Goal: Task Accomplishment & Management: Manage account settings

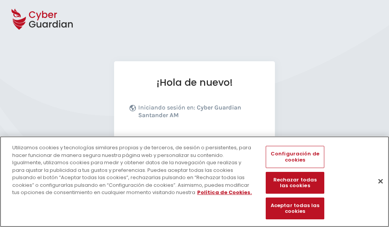
scroll to position [94, 0]
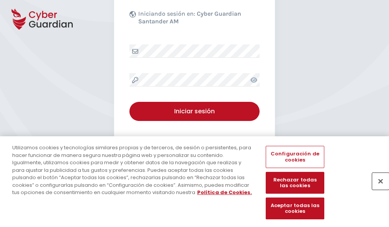
click at [377, 189] on button "Cerrar" at bounding box center [381, 181] width 17 height 17
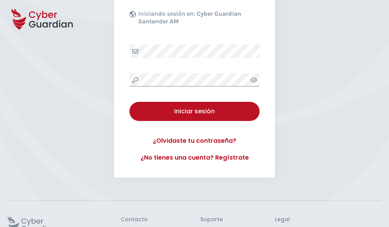
scroll to position [149, 0]
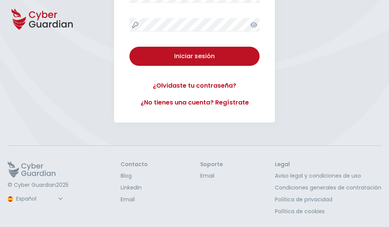
click at [130, 47] on button "Iniciar sesión" at bounding box center [195, 56] width 130 height 19
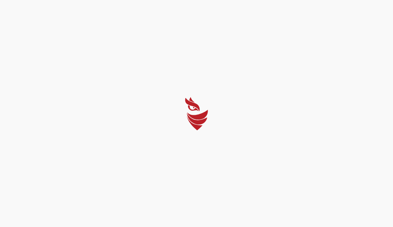
select select "Português (BR)"
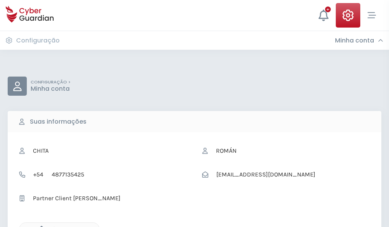
click at [39, 227] on icon "button" at bounding box center [39, 229] width 7 height 7
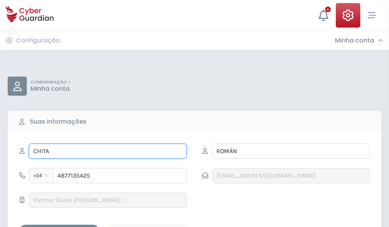
click at [108, 151] on input "CHITA" at bounding box center [108, 151] width 158 height 15
type input "C"
type input "Manuelita"
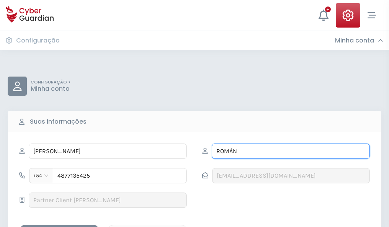
click at [291, 151] on input "ROMÁN" at bounding box center [291, 151] width 158 height 15
type input "R"
type input "Flores"
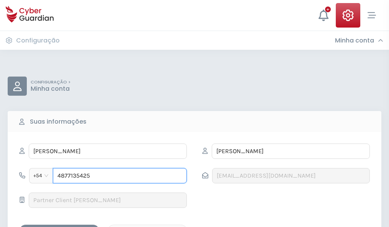
click at [120, 176] on input "4877135425" at bounding box center [120, 175] width 134 height 15
type input "4"
type input "4921018259"
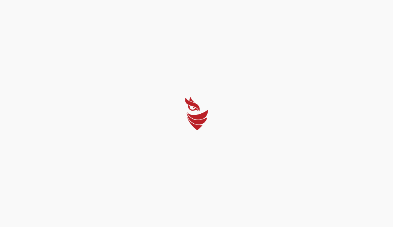
select select "Português (BR)"
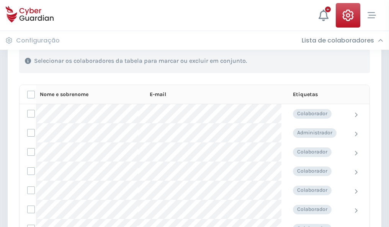
scroll to position [328, 0]
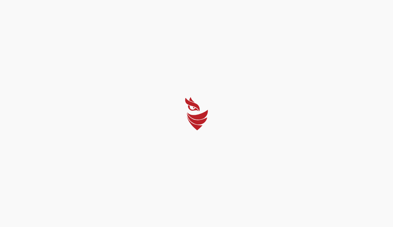
select select "Português (BR)"
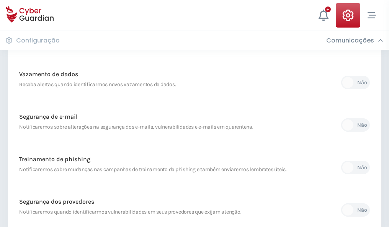
scroll to position [404, 0]
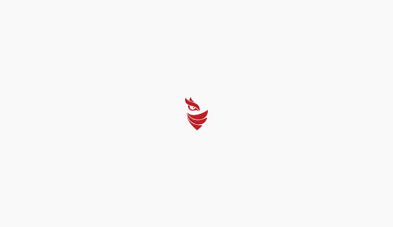
select select "Português (BR)"
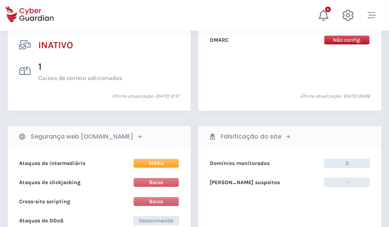
scroll to position [760, 0]
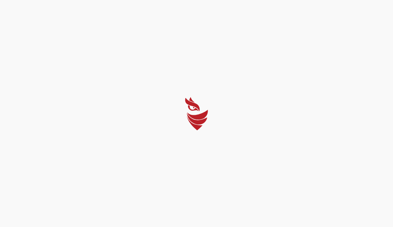
select select "Português (BR)"
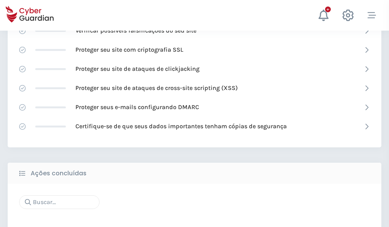
scroll to position [511, 0]
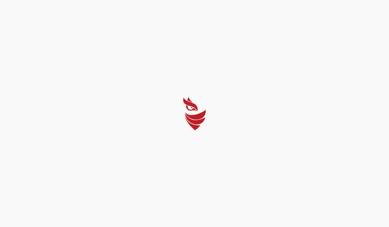
select select "Português (BR)"
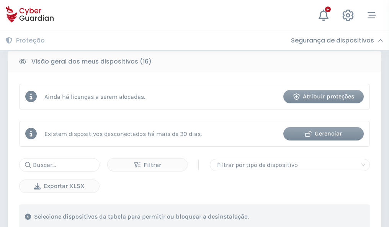
scroll to position [714, 0]
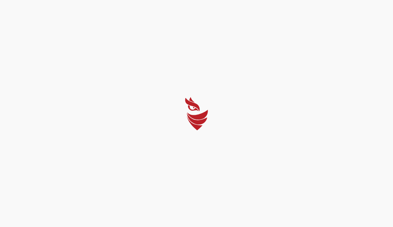
select select "Português (BR)"
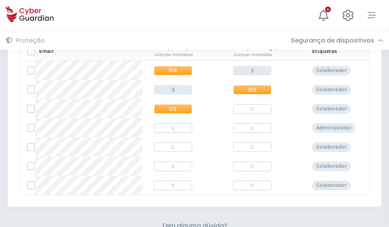
scroll to position [329, 0]
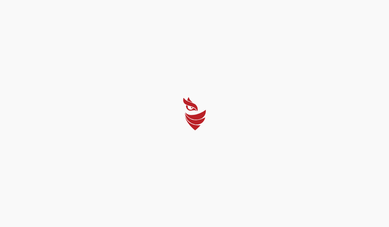
select select "Português (BR)"
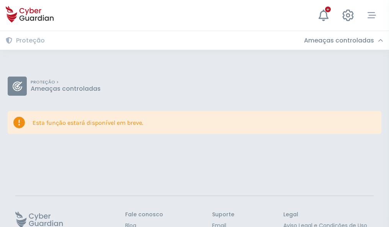
scroll to position [50, 0]
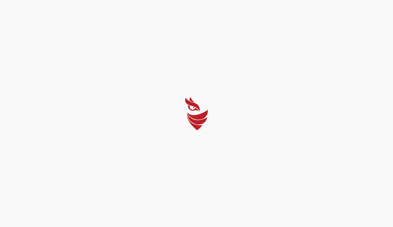
select select "Português (BR)"
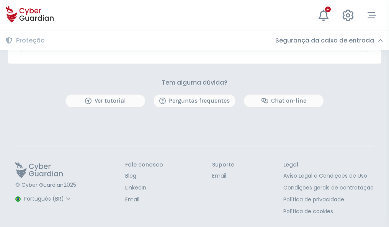
scroll to position [450, 0]
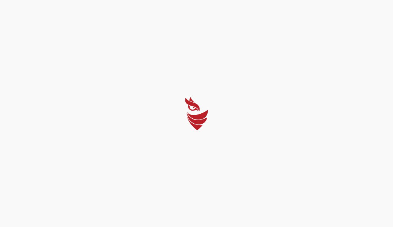
select select "Português (BR)"
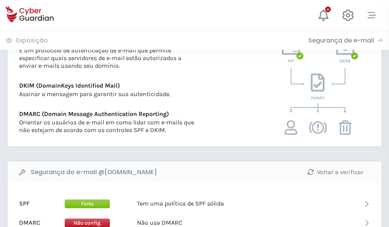
scroll to position [414, 0]
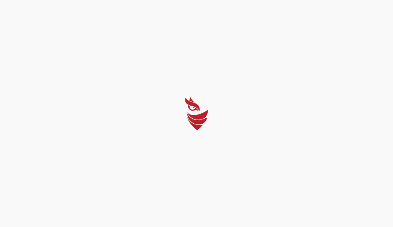
select select "Português (BR)"
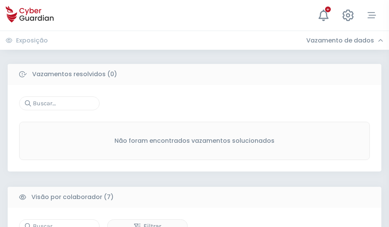
scroll to position [634, 0]
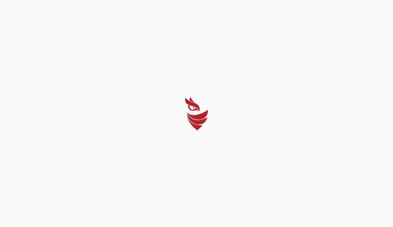
select select "Português (BR)"
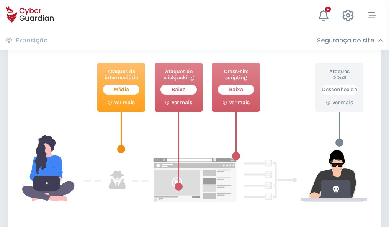
scroll to position [417, 0]
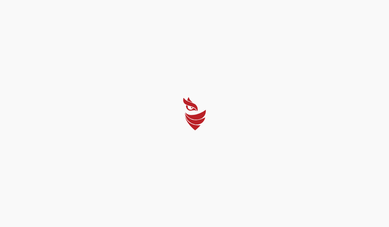
select select "Português (BR)"
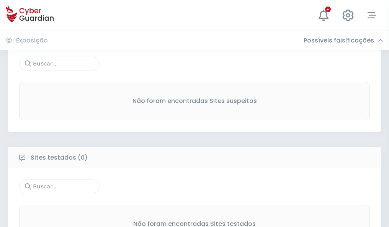
scroll to position [401, 0]
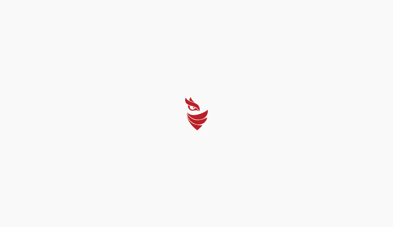
select select "Português (BR)"
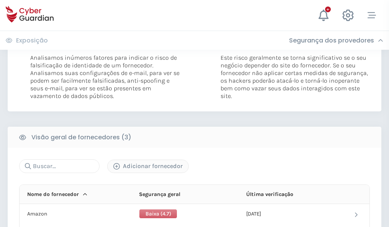
scroll to position [429, 0]
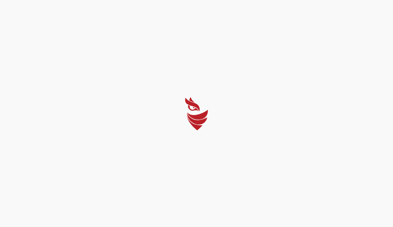
select select "Português (BR)"
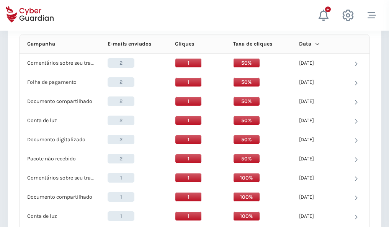
scroll to position [687, 0]
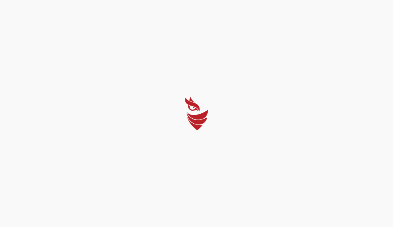
select select "Português (BR)"
